Goal: Entertainment & Leisure: Consume media (video, audio)

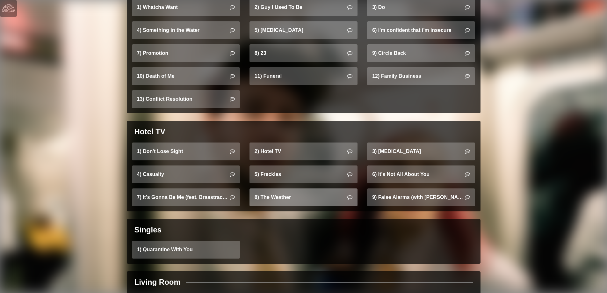
scroll to position [570, 0]
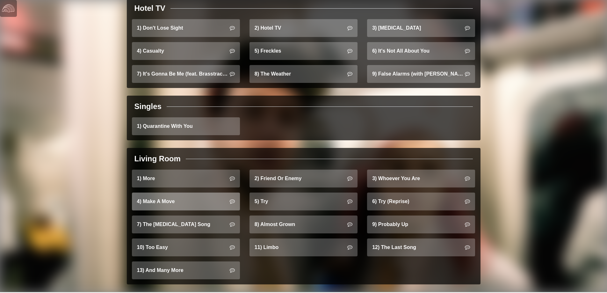
click at [175, 194] on link "4) Make A Move" at bounding box center [186, 202] width 108 height 18
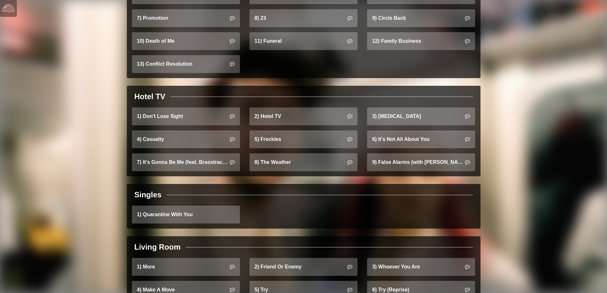
scroll to position [542, 0]
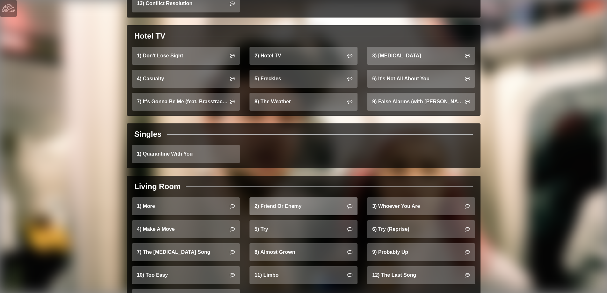
click at [313, 202] on link "2) Friend Or Enemy" at bounding box center [304, 206] width 108 height 18
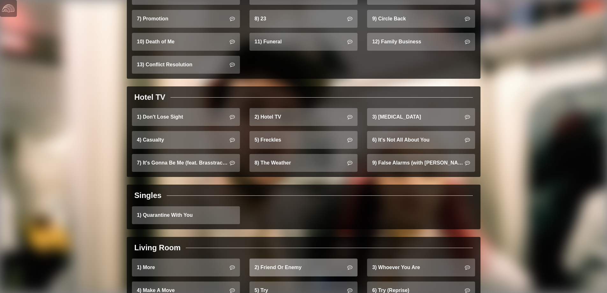
scroll to position [474, 0]
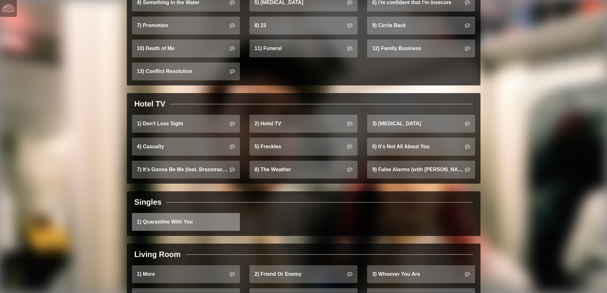
click at [188, 215] on link "1) Quarantine With You" at bounding box center [186, 222] width 108 height 18
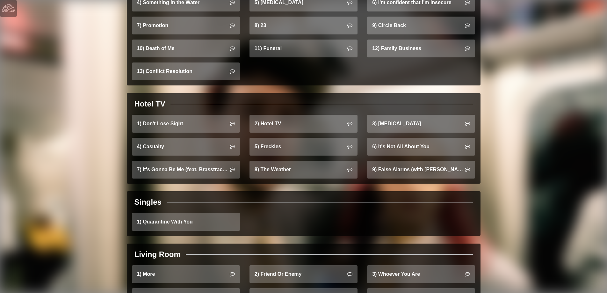
scroll to position [510, 0]
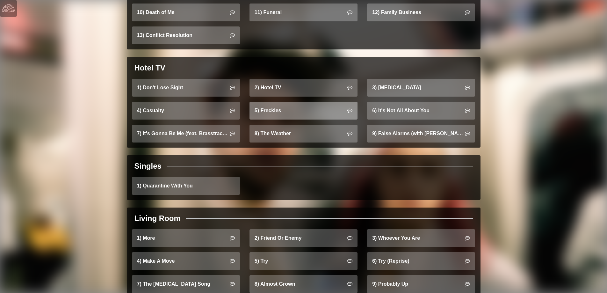
click at [278, 104] on link "5) Freckles" at bounding box center [304, 111] width 108 height 18
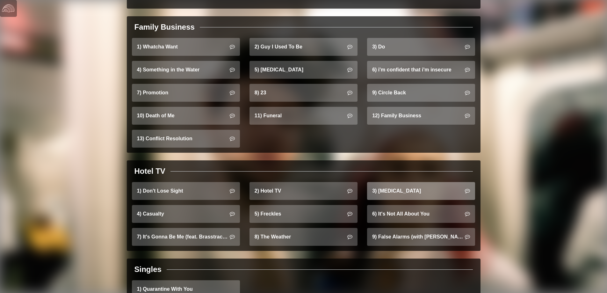
scroll to position [446, 0]
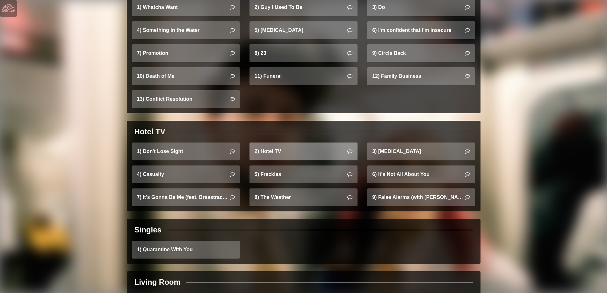
click at [317, 149] on link "2) Hotel TV" at bounding box center [304, 151] width 108 height 18
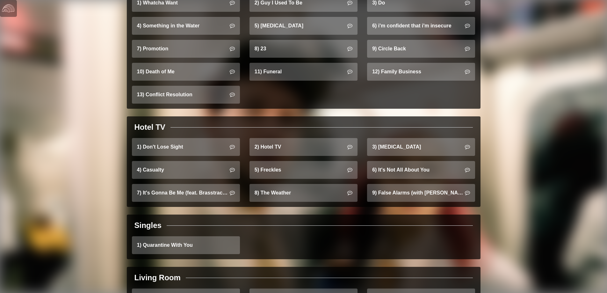
scroll to position [542, 0]
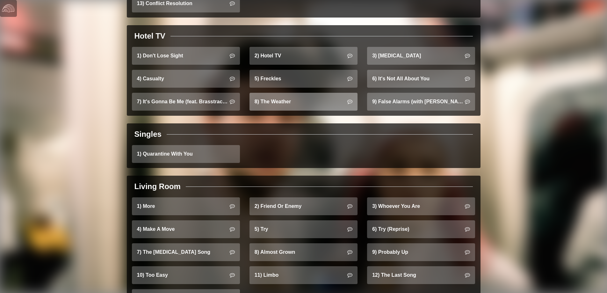
click at [275, 93] on link "8) The Weather" at bounding box center [304, 102] width 108 height 18
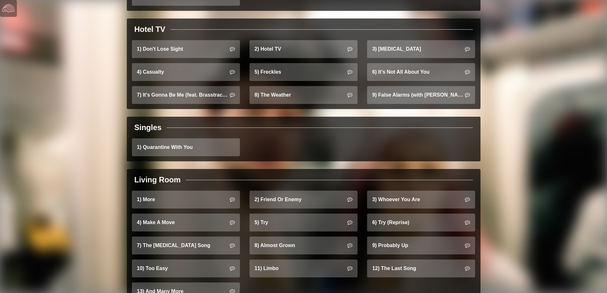
scroll to position [474, 0]
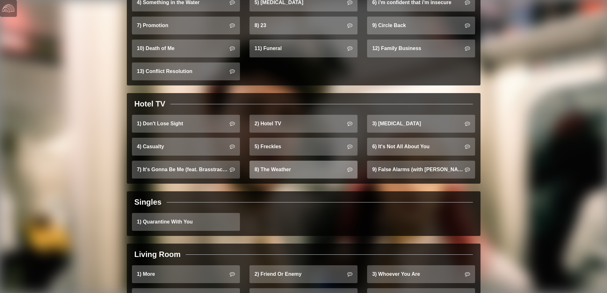
click at [287, 168] on link "8) The Weather" at bounding box center [304, 170] width 108 height 18
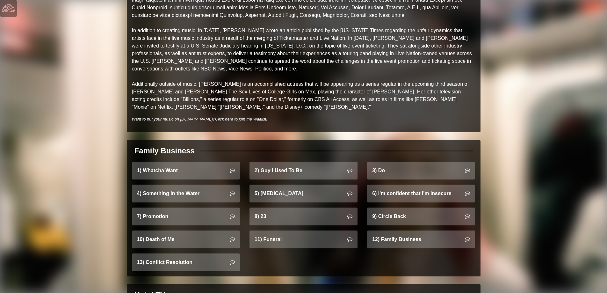
scroll to position [319, 0]
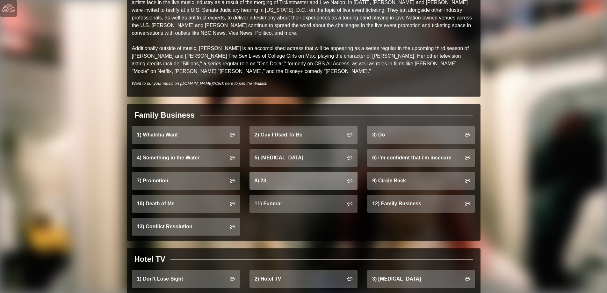
click at [279, 172] on link "8) 23" at bounding box center [304, 181] width 108 height 18
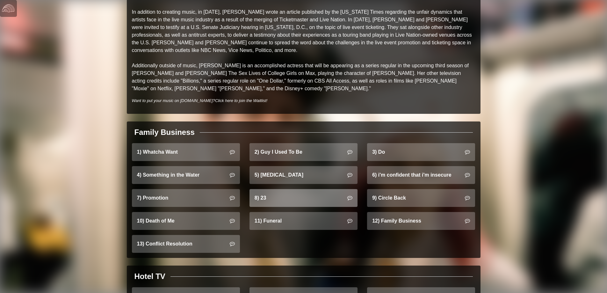
scroll to position [351, 0]
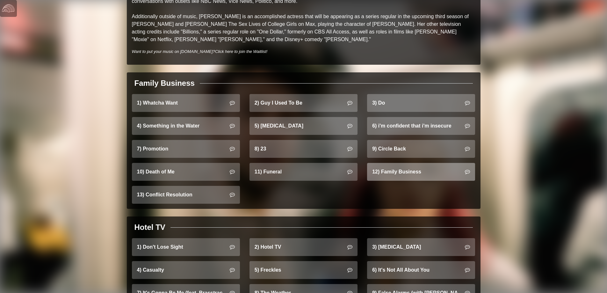
click at [401, 166] on link "12) Family Business" at bounding box center [421, 172] width 108 height 18
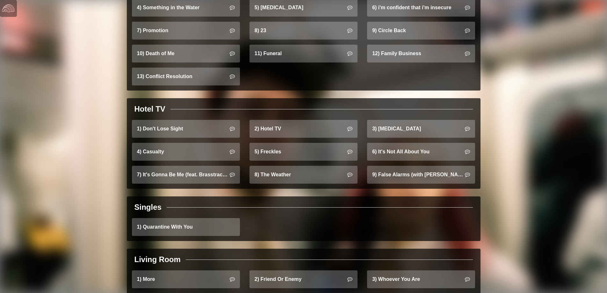
scroll to position [478, 0]
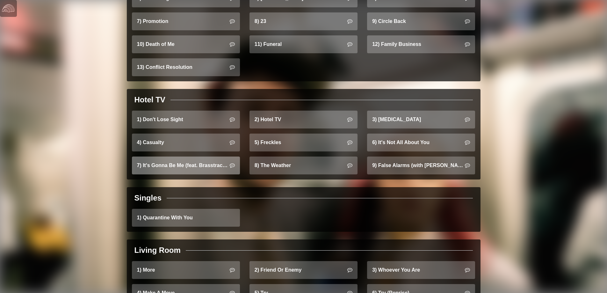
click at [207, 159] on link "7) It's Gonna Be Me (feat. Brasstracks)" at bounding box center [186, 166] width 108 height 18
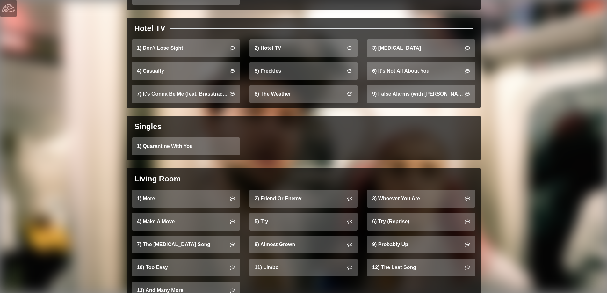
scroll to position [570, 0]
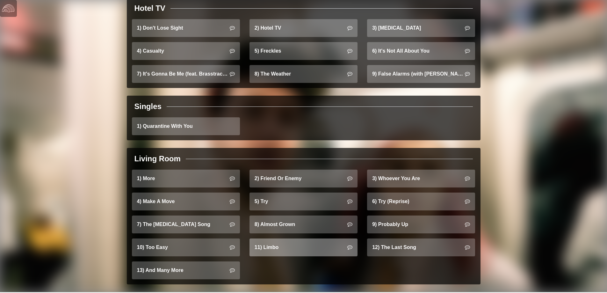
click at [274, 240] on link "11) Limbo" at bounding box center [304, 247] width 108 height 18
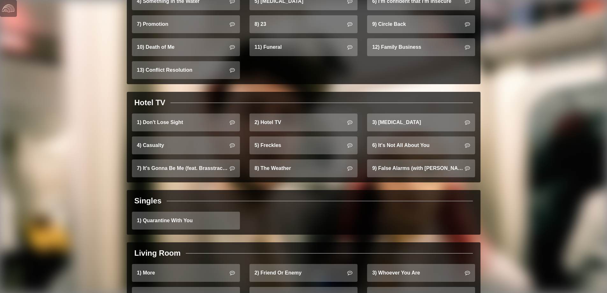
scroll to position [478, 0]
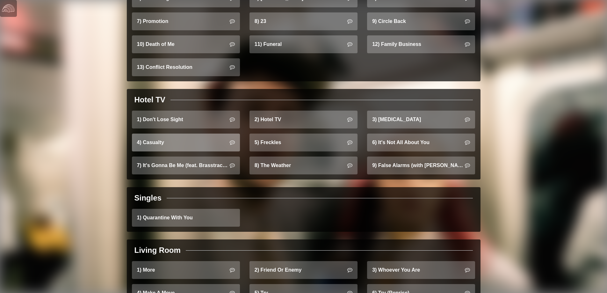
click at [162, 134] on link "4) Casualty" at bounding box center [186, 143] width 108 height 18
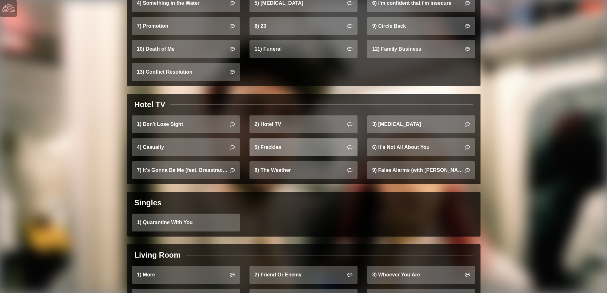
scroll to position [510, 0]
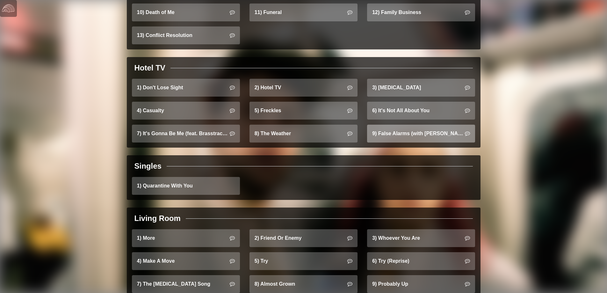
click at [412, 127] on link "9) False Alarms (with [PERSON_NAME])" at bounding box center [421, 134] width 108 height 18
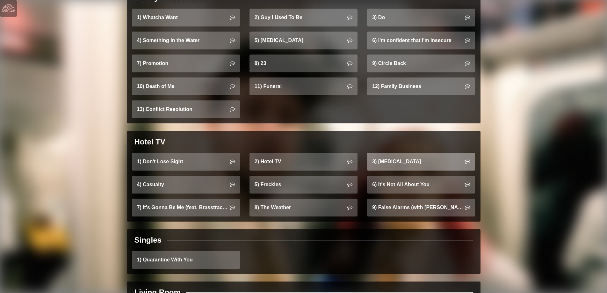
scroll to position [446, 0]
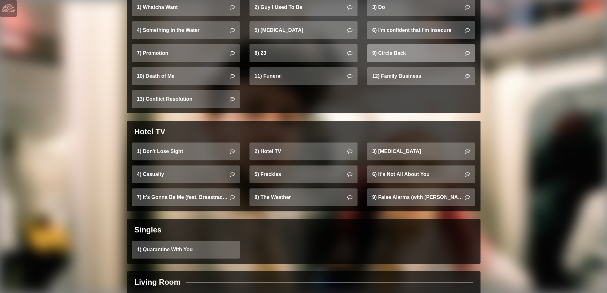
click at [397, 49] on link "9) Circle Back" at bounding box center [421, 53] width 108 height 18
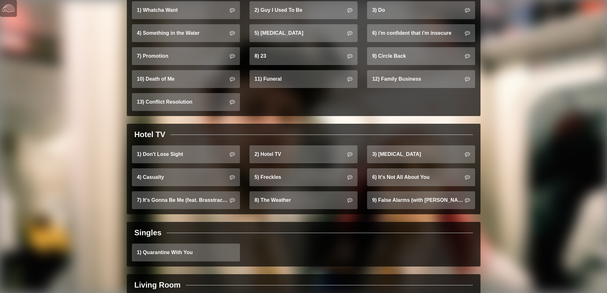
scroll to position [410, 0]
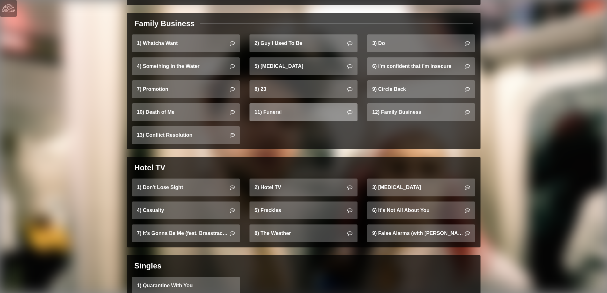
click at [272, 103] on link "11) Funeral" at bounding box center [304, 112] width 108 height 18
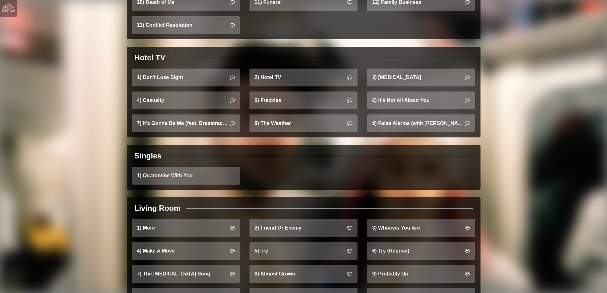
scroll to position [570, 0]
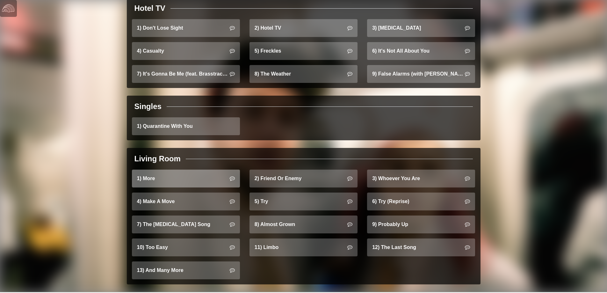
click at [212, 177] on link "1) More" at bounding box center [186, 179] width 108 height 18
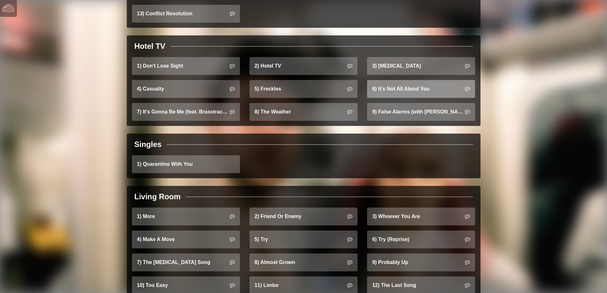
scroll to position [542, 0]
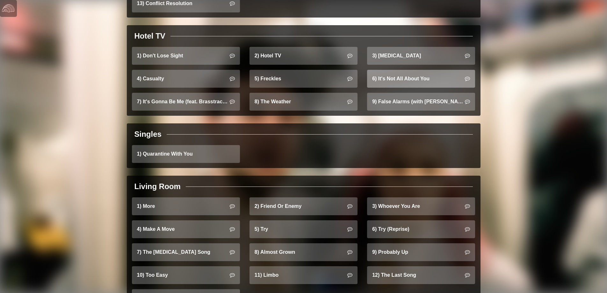
click at [413, 70] on link "6) It's Not All About You" at bounding box center [421, 79] width 108 height 18
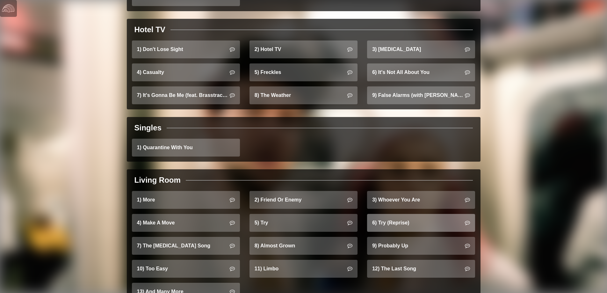
scroll to position [506, 0]
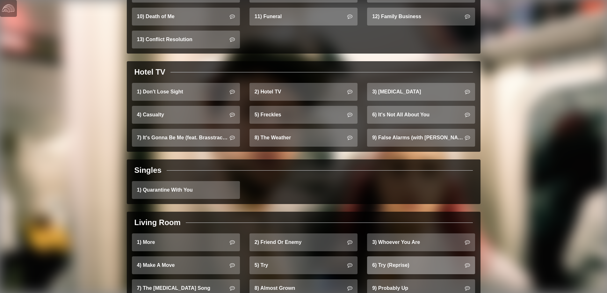
click at [415, 257] on link "6) Try (Reprise)" at bounding box center [421, 265] width 108 height 18
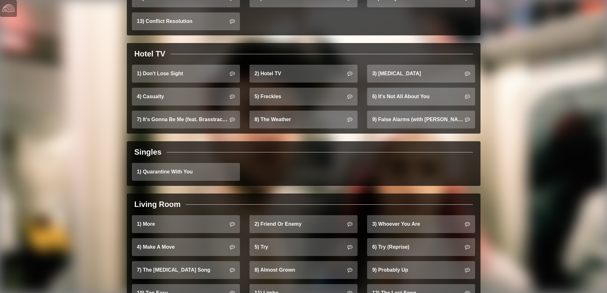
scroll to position [570, 0]
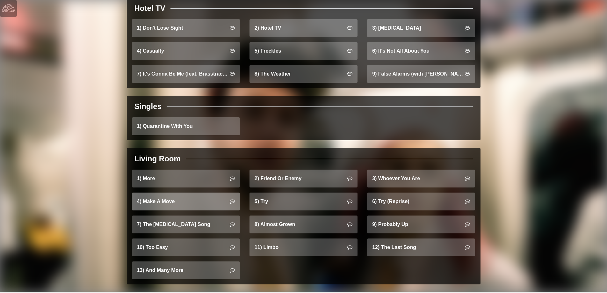
click at [190, 193] on link "4) Make A Move" at bounding box center [186, 202] width 108 height 18
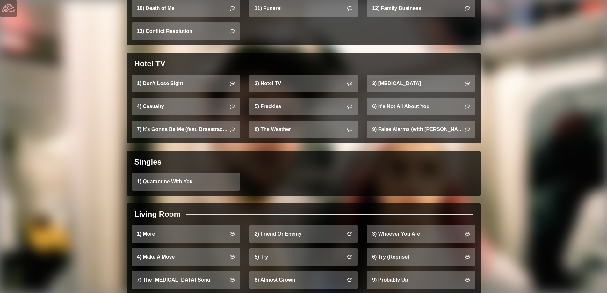
scroll to position [570, 0]
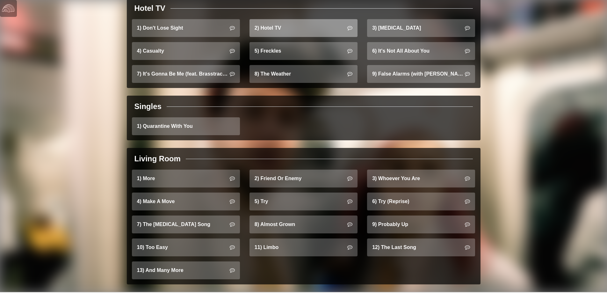
click at [292, 21] on link "2) Hotel TV" at bounding box center [304, 28] width 108 height 18
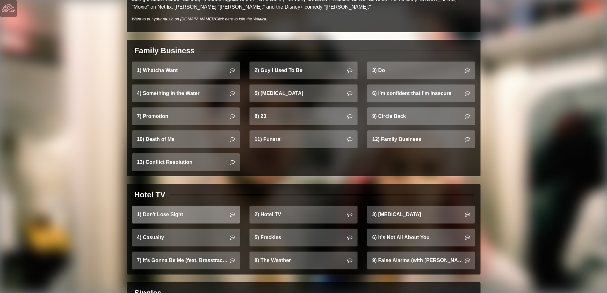
scroll to position [414, 0]
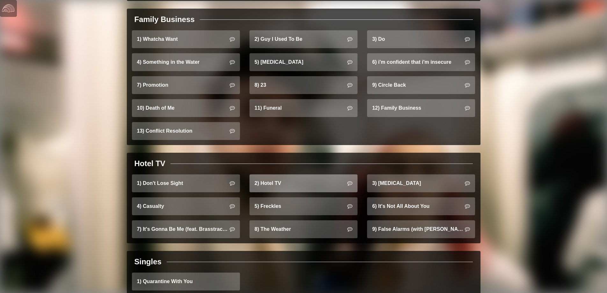
click at [265, 174] on link "2) Hotel TV" at bounding box center [304, 183] width 108 height 18
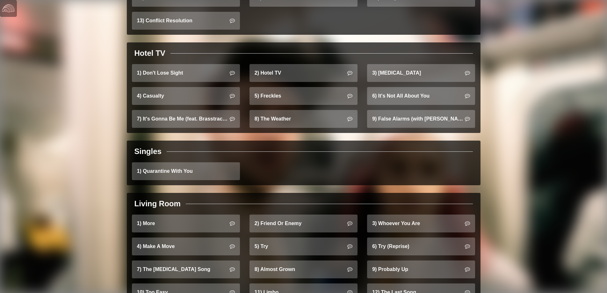
scroll to position [570, 0]
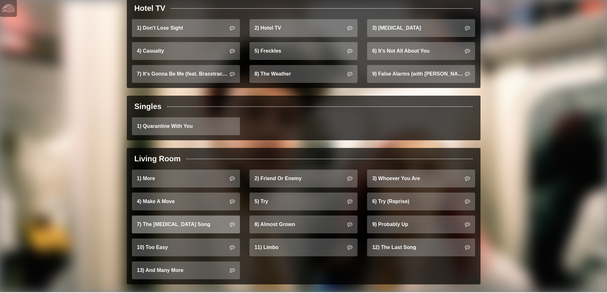
click at [167, 224] on link "7) The [MEDICAL_DATA] Song" at bounding box center [186, 225] width 108 height 18
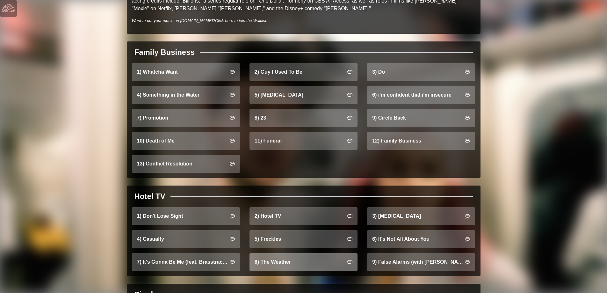
scroll to position [446, 0]
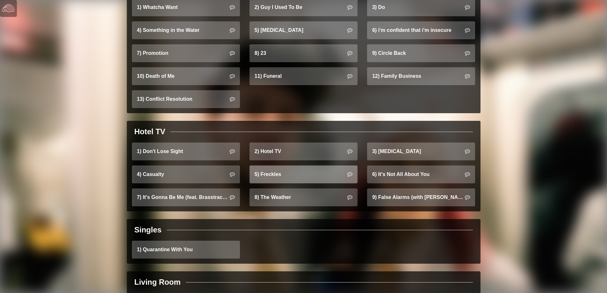
click at [317, 166] on link "5) Freckles" at bounding box center [304, 174] width 108 height 18
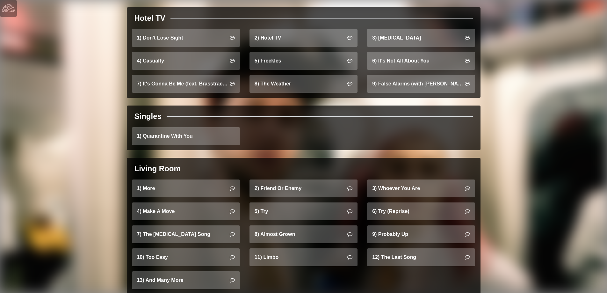
scroll to position [570, 0]
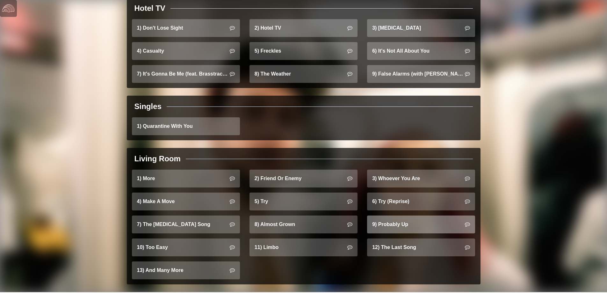
click at [384, 216] on link "9) Probably Up" at bounding box center [421, 225] width 108 height 18
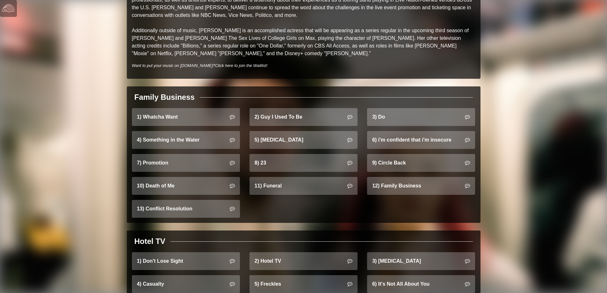
scroll to position [319, 0]
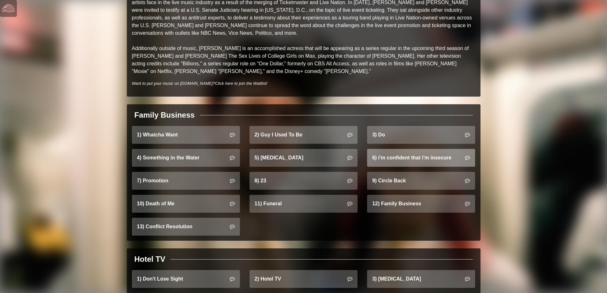
click at [415, 149] on link "6) i'm confident that i'm insecure" at bounding box center [421, 158] width 108 height 18
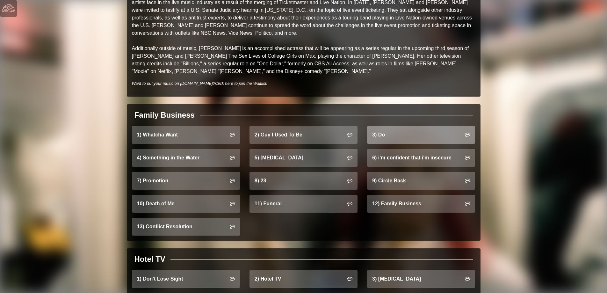
click at [416, 133] on link "3) Do" at bounding box center [421, 135] width 108 height 18
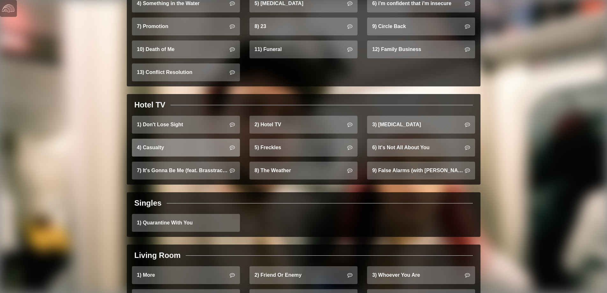
scroll to position [351, 0]
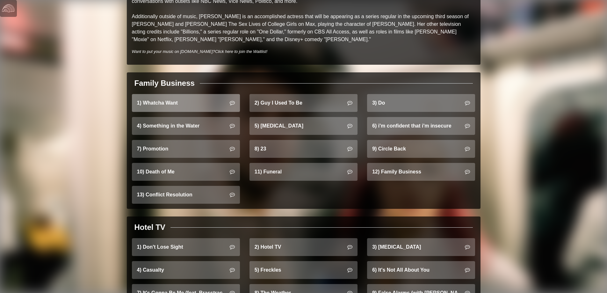
click at [188, 94] on link "1) Whatcha Want" at bounding box center [186, 103] width 108 height 18
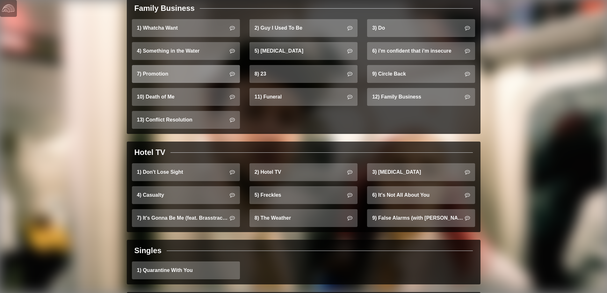
scroll to position [414, 0]
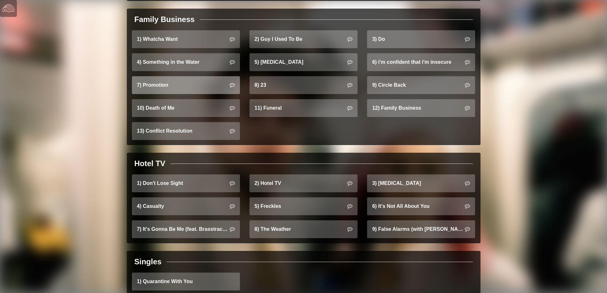
click at [162, 82] on link "7) Promotion" at bounding box center [186, 85] width 108 height 18
